Goal: Information Seeking & Learning: Learn about a topic

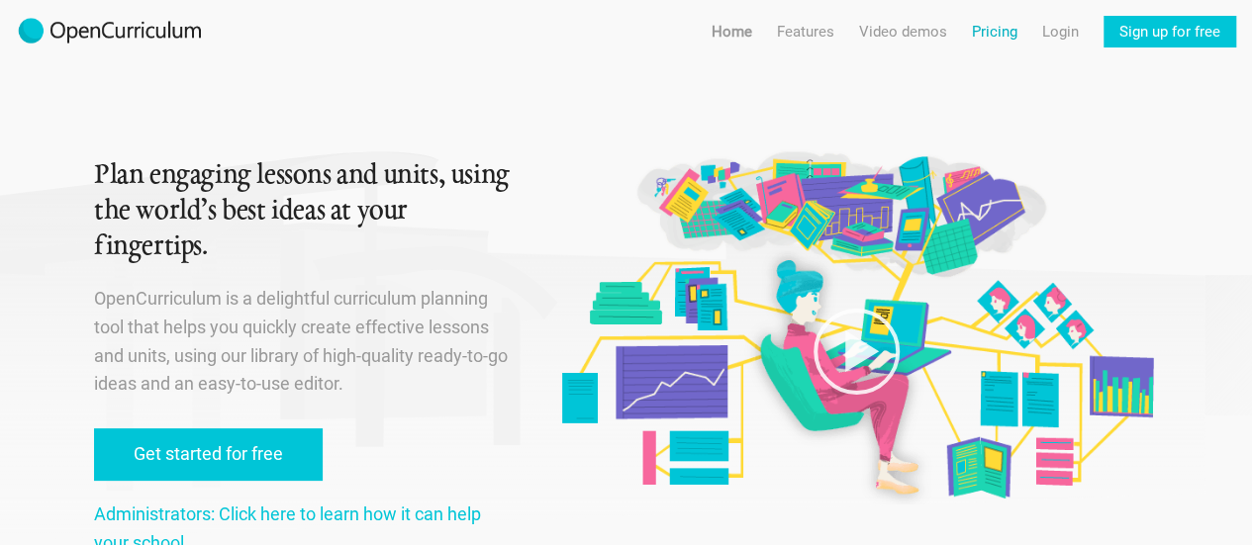
click at [996, 37] on link "Pricing" at bounding box center [995, 32] width 46 height 32
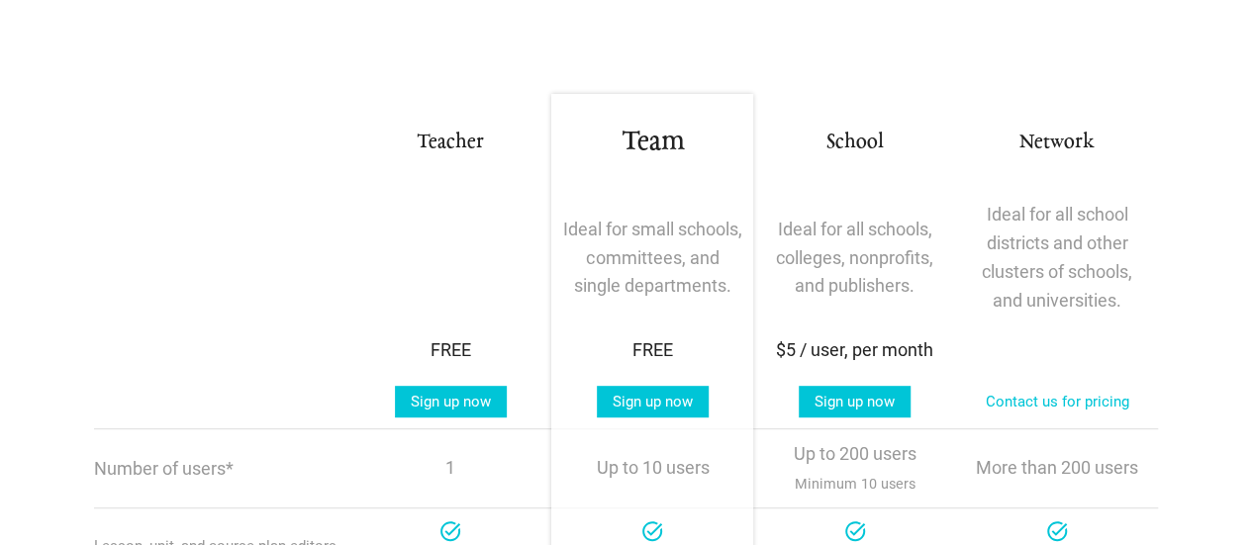
scroll to position [99, 0]
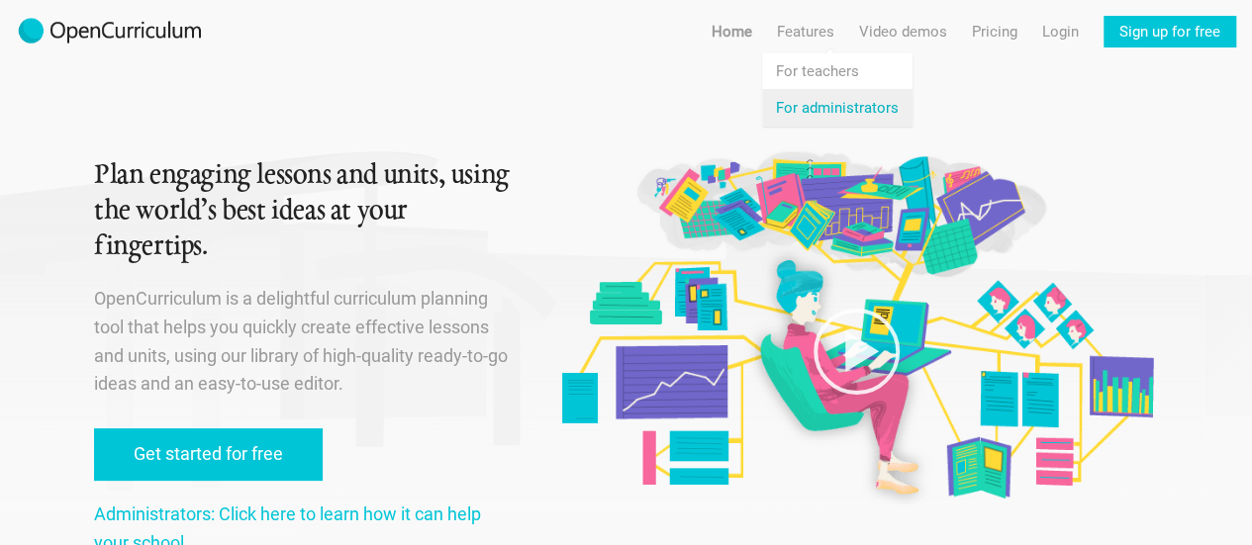
click at [821, 106] on link "Features For administrators" at bounding box center [837, 108] width 150 height 36
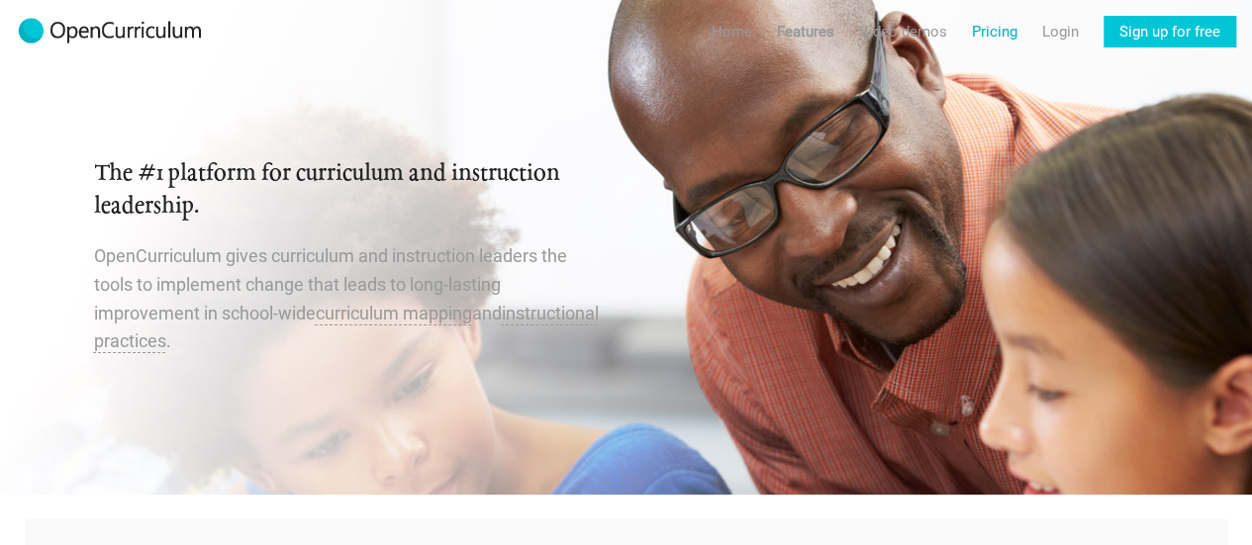
click at [993, 37] on link "Pricing" at bounding box center [995, 32] width 46 height 32
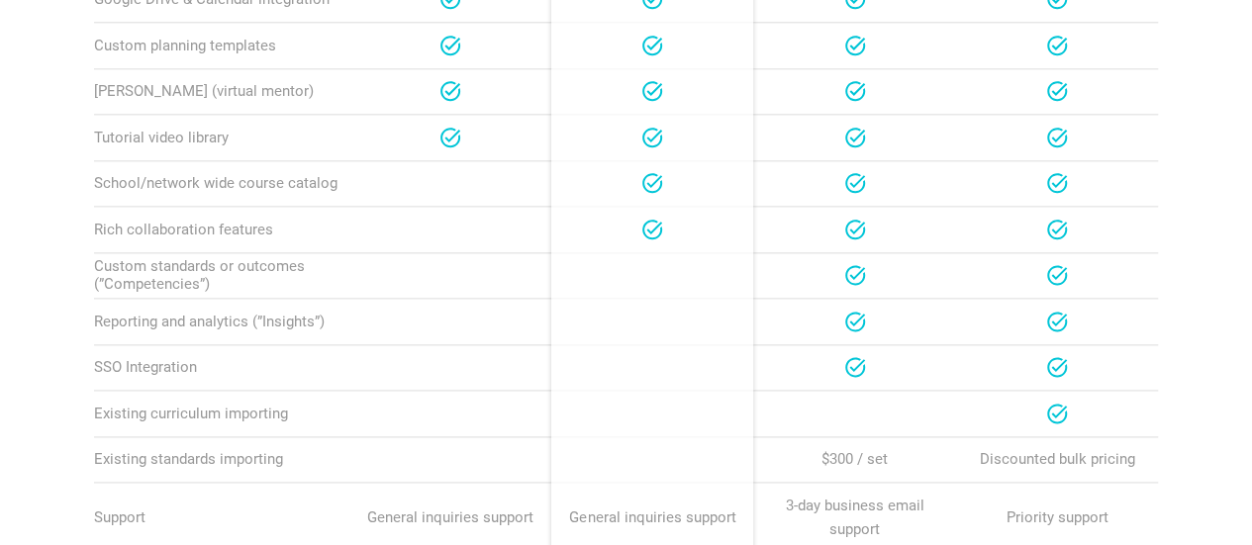
scroll to position [1187, 0]
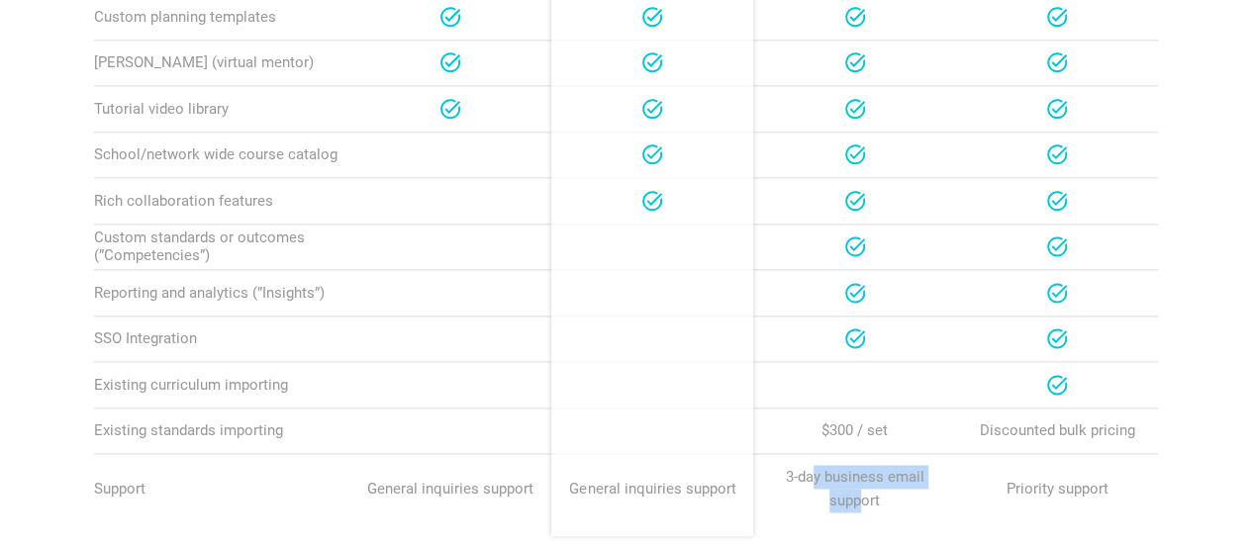
drag, startPoint x: 816, startPoint y: 459, endPoint x: 860, endPoint y: 492, distance: 54.4
click at [860, 492] on p "3-day business email support" at bounding box center [854, 488] width 181 height 47
click at [906, 486] on p "3-day business email support" at bounding box center [854, 488] width 181 height 47
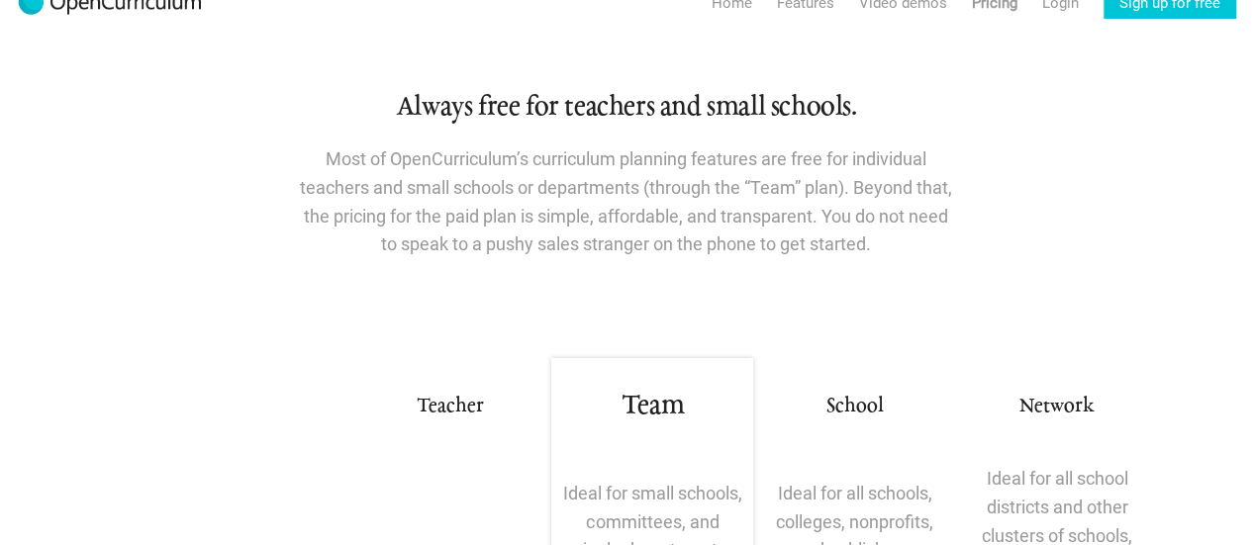
scroll to position [0, 0]
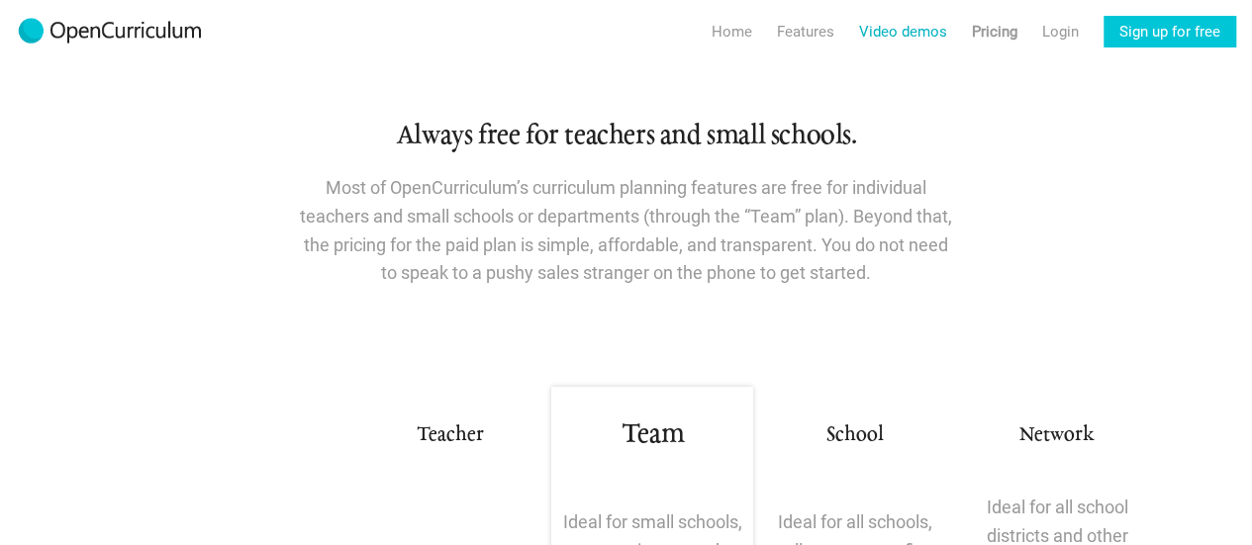
click at [902, 39] on link "Video demos" at bounding box center [903, 32] width 88 height 32
radio input "true"
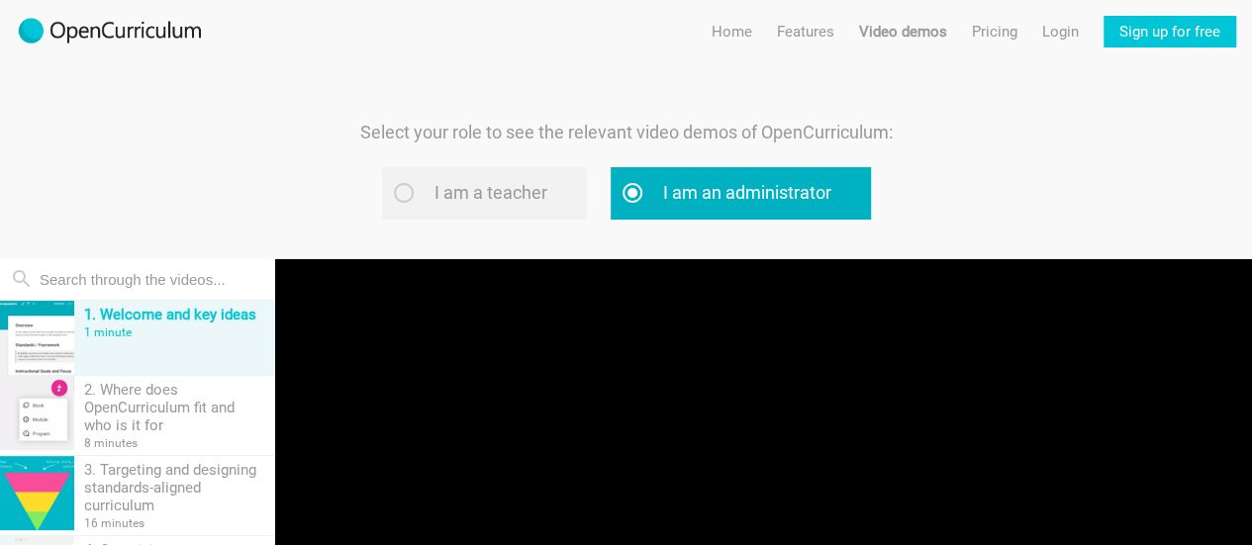
click at [657, 188] on label "I am an administrator" at bounding box center [740, 193] width 260 height 52
click at [657, 188] on input "I am an administrator" at bounding box center [656, 192] width 13 height 13
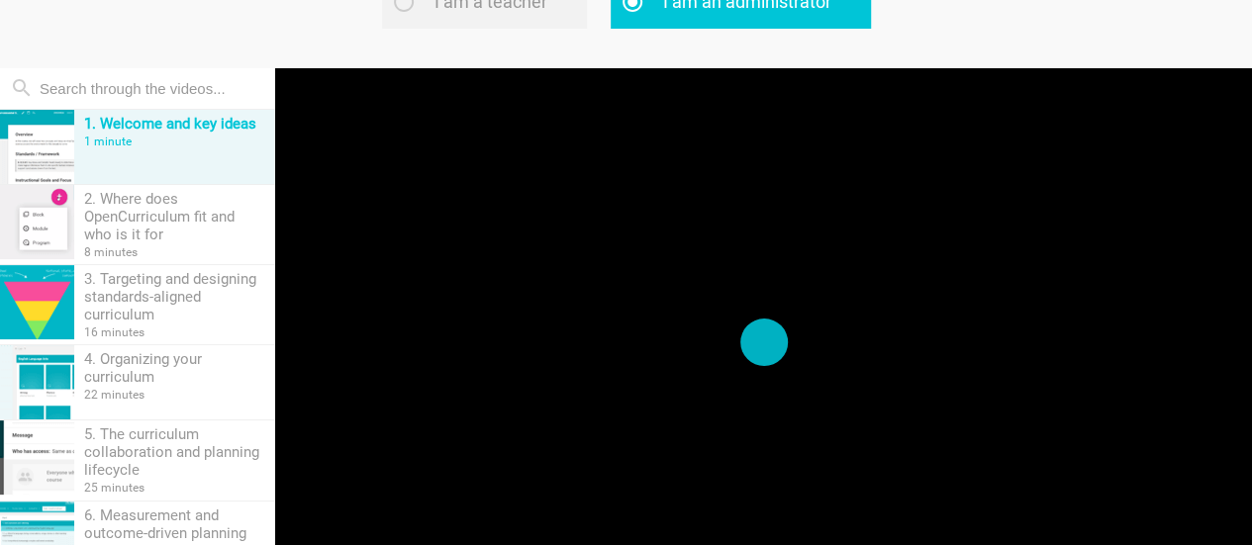
scroll to position [198, 0]
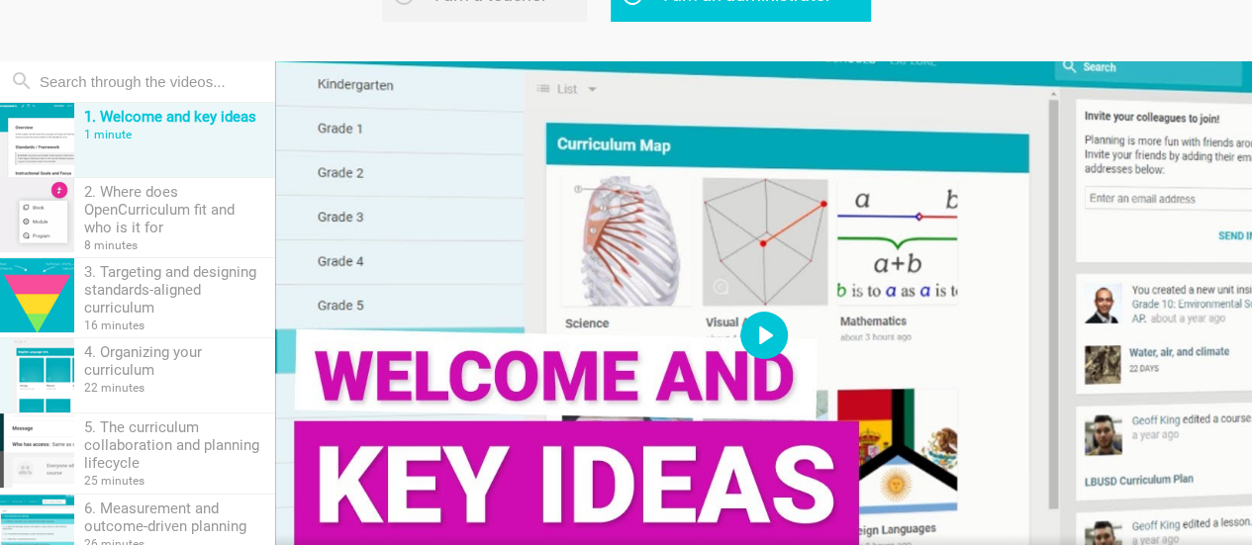
click at [756, 343] on button "Play" at bounding box center [763, 335] width 47 height 47
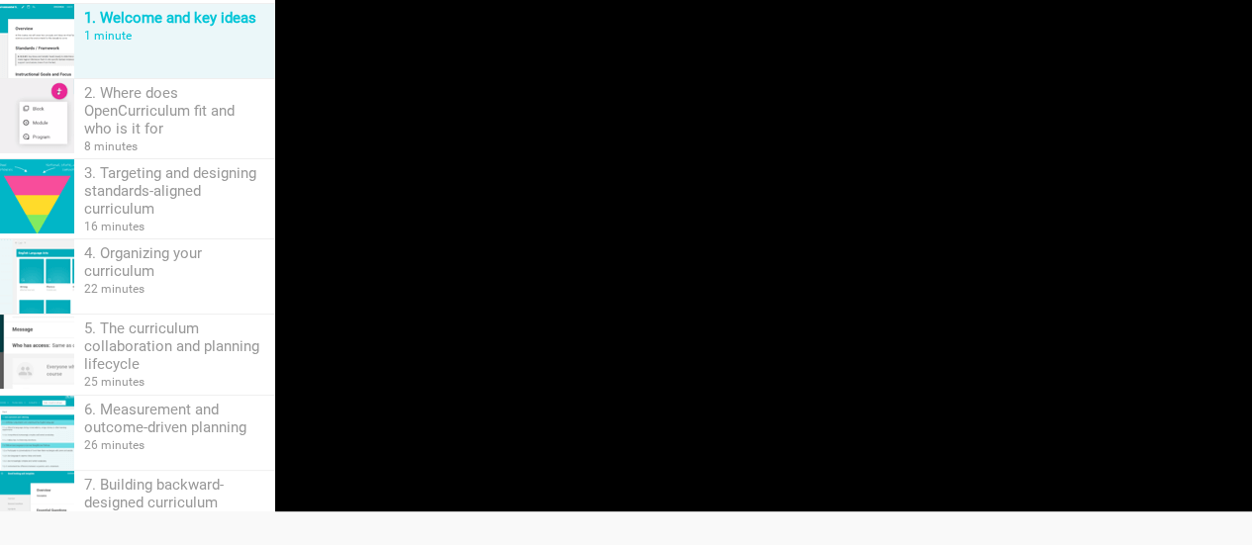
scroll to position [345, 0]
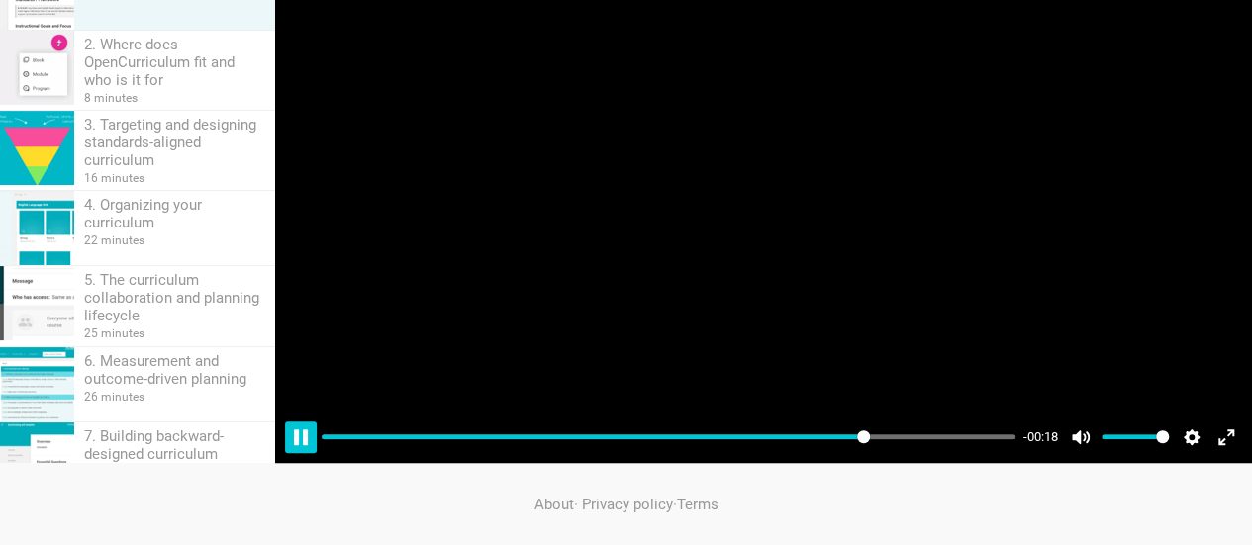
type input "78.71"
click at [301, 433] on button "Pause Play" at bounding box center [301, 437] width 32 height 32
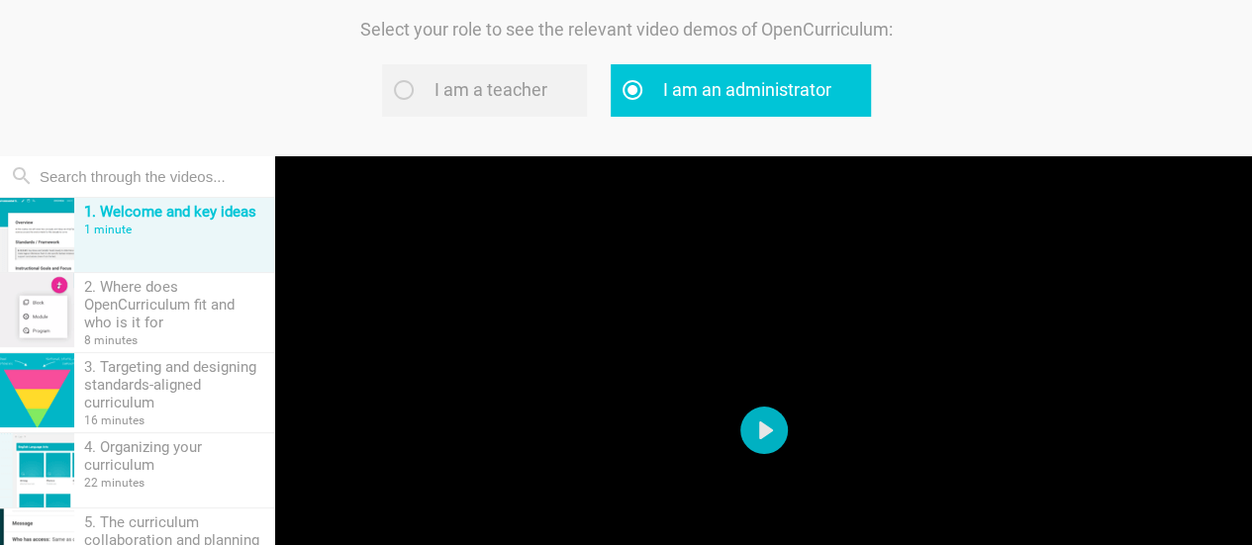
scroll to position [0, 0]
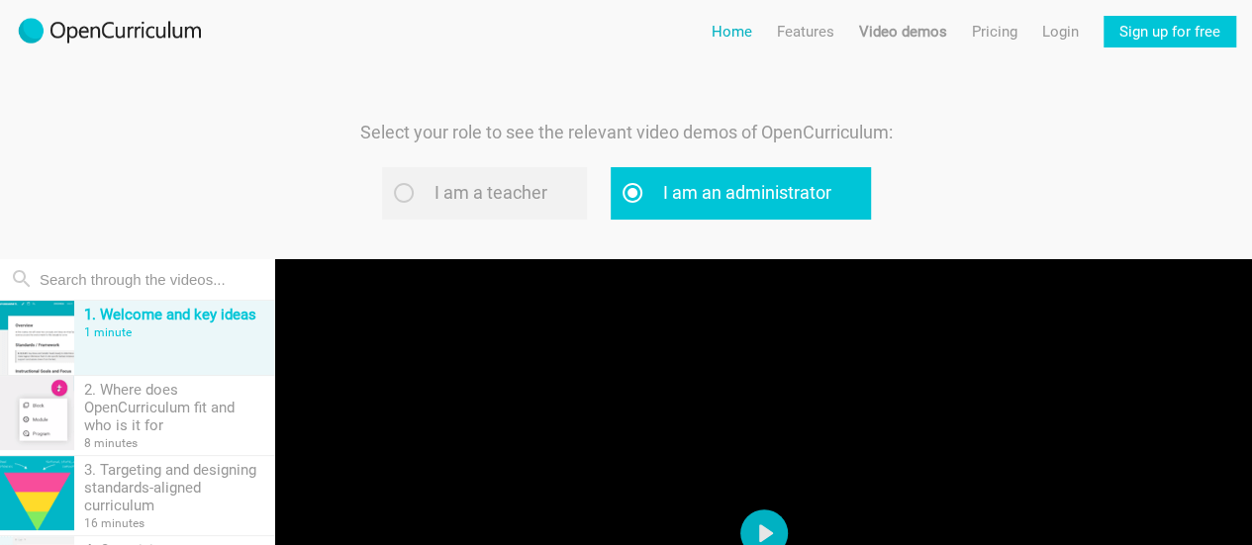
click at [750, 36] on link "Home" at bounding box center [731, 32] width 41 height 32
